Goal: Navigation & Orientation: Find specific page/section

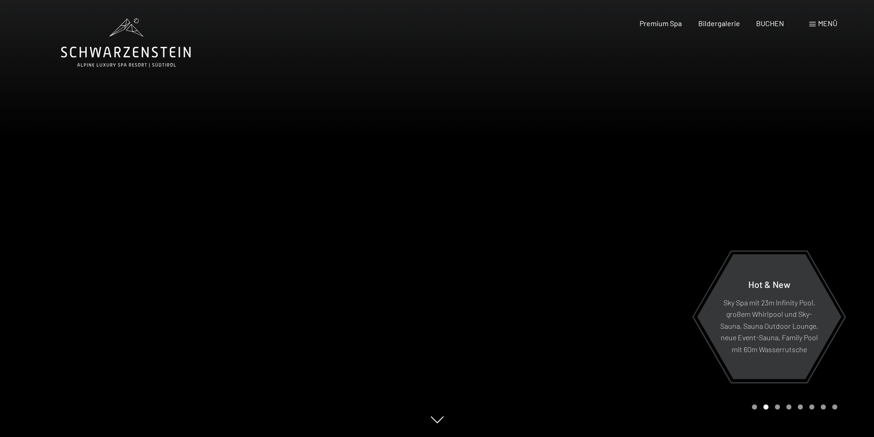
click at [820, 26] on span "Menü" at bounding box center [827, 23] width 19 height 9
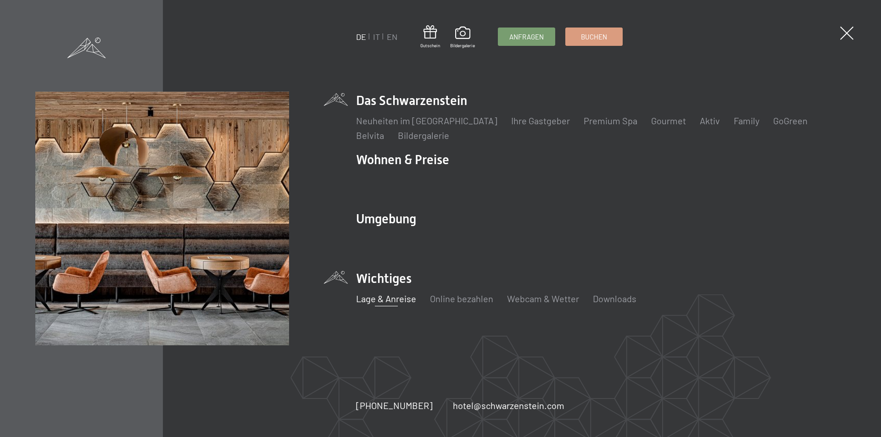
click at [381, 296] on link "Lage & Anreise" at bounding box center [386, 298] width 60 height 11
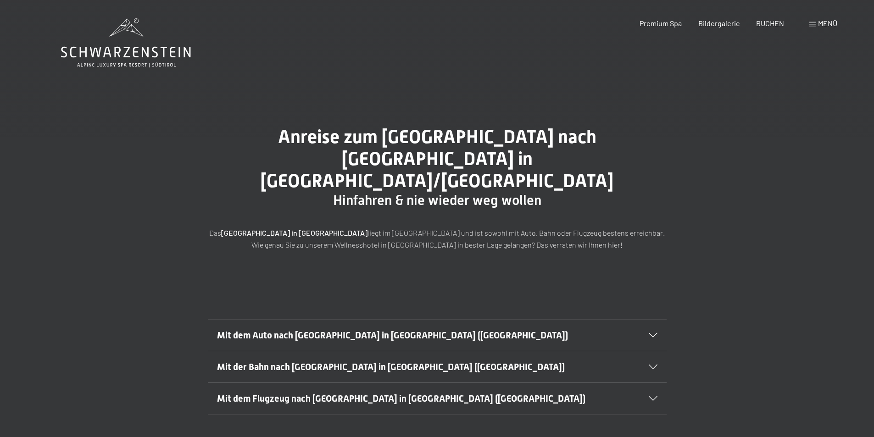
click at [654, 333] on icon at bounding box center [653, 335] width 9 height 5
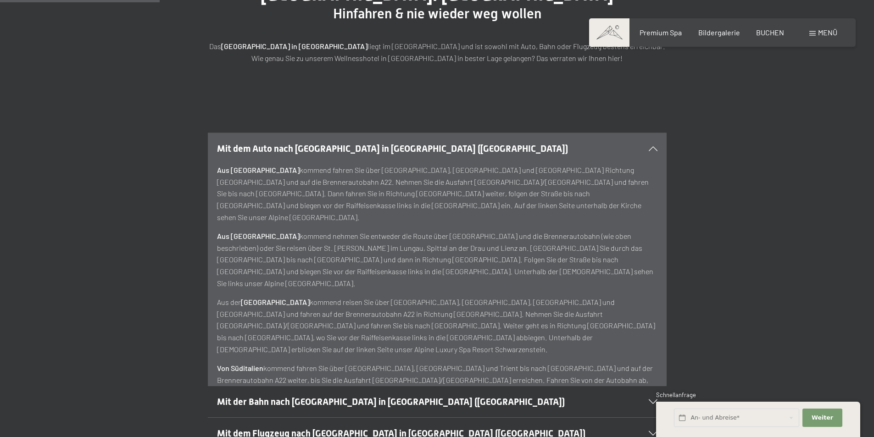
scroll to position [138, 0]
